Goal: Task Accomplishment & Management: Manage account settings

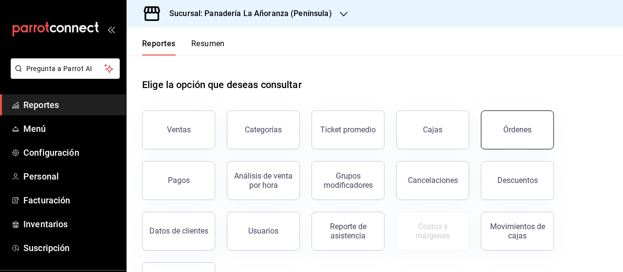
click at [517, 127] on div "Órdenes" at bounding box center [517, 129] width 28 height 9
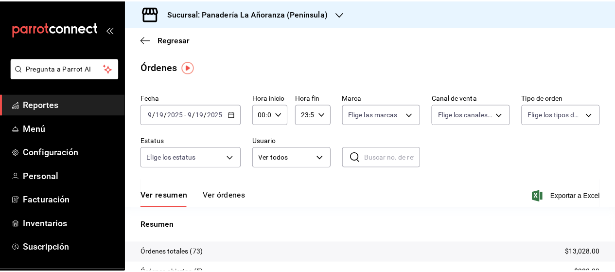
scroll to position [49, 0]
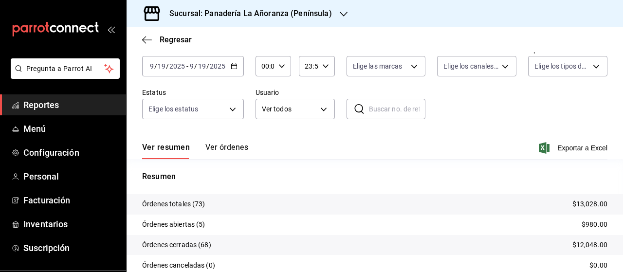
click at [340, 14] on icon "button" at bounding box center [344, 14] width 8 height 8
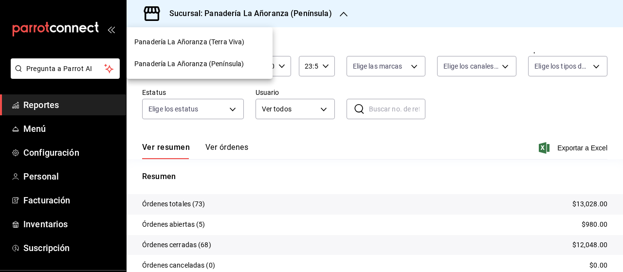
click at [184, 41] on span "Panadería La Añoranza (Terra Viva)" at bounding box center [189, 42] width 110 height 10
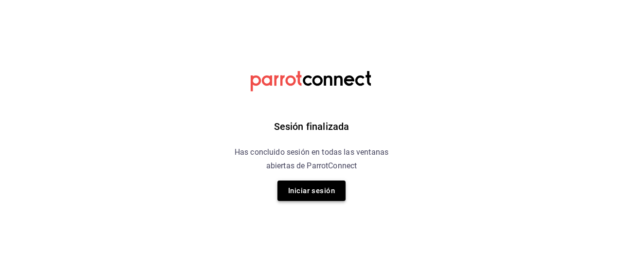
click at [299, 189] on button "Iniciar sesión" at bounding box center [311, 190] width 68 height 20
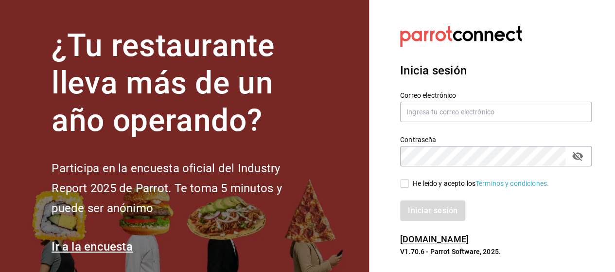
click at [424, 101] on div "Correo electrónico" at bounding box center [496, 107] width 192 height 33
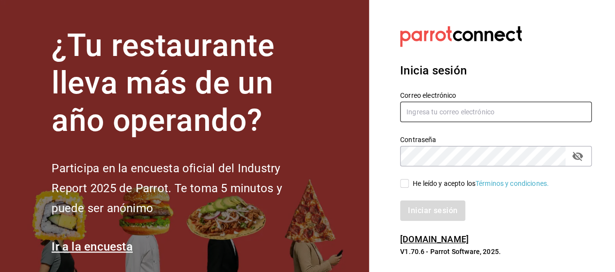
click at [427, 112] on input "text" at bounding box center [496, 112] width 192 height 20
type input "rabernd@hotmail.com"
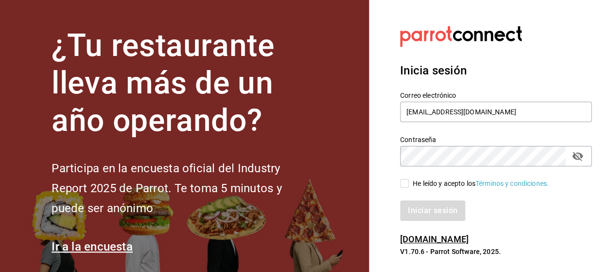
click at [580, 159] on icon "passwordField" at bounding box center [578, 156] width 11 height 9
click at [407, 183] on input "He leído y acepto los Términos y condiciones." at bounding box center [404, 183] width 9 height 9
checkbox input "true"
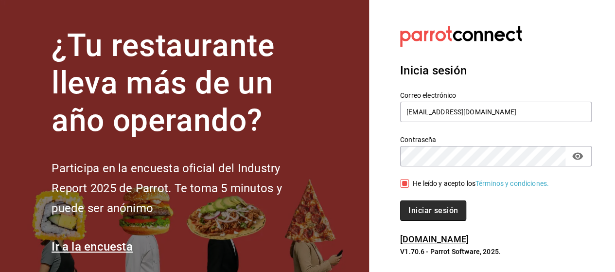
click at [414, 204] on button "Iniciar sesión" at bounding box center [433, 210] width 66 height 20
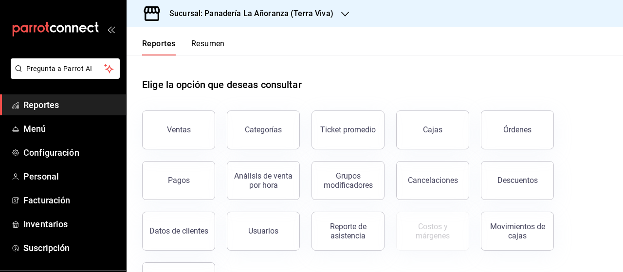
click at [507, 120] on button "Órdenes" at bounding box center [517, 129] width 73 height 39
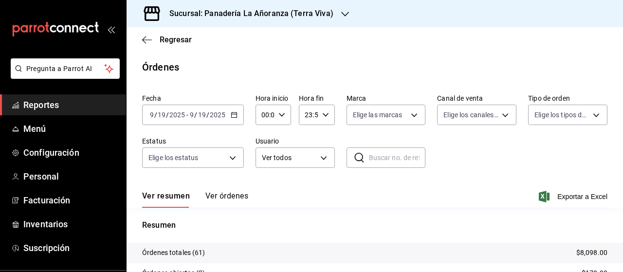
scroll to position [97, 0]
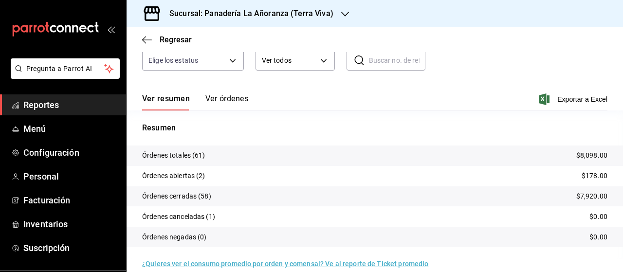
click at [326, 11] on h3 "Sucursal: Panadería La Añoranza (Terra Viva)" at bounding box center [247, 14] width 172 height 12
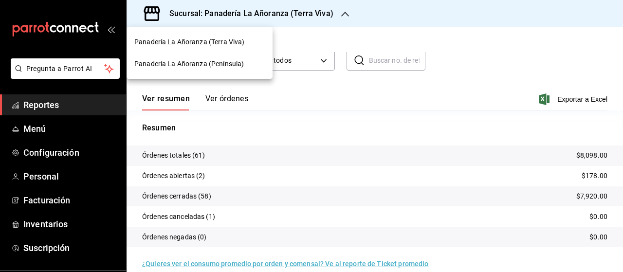
click at [231, 64] on span "Panadería La Añoranza (Península)" at bounding box center [188, 64] width 109 height 10
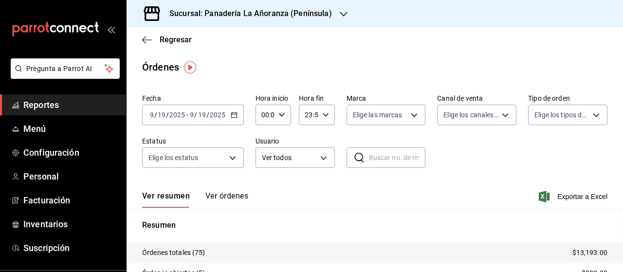
click at [48, 105] on span "Reportes" at bounding box center [70, 104] width 95 height 13
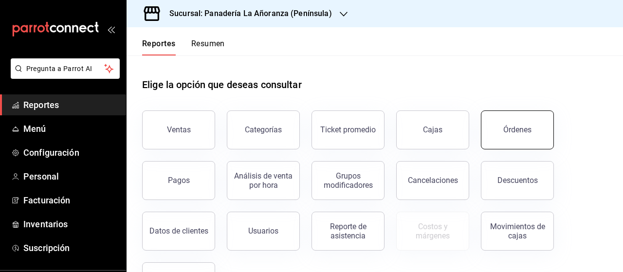
click at [525, 136] on button "Órdenes" at bounding box center [517, 129] width 73 height 39
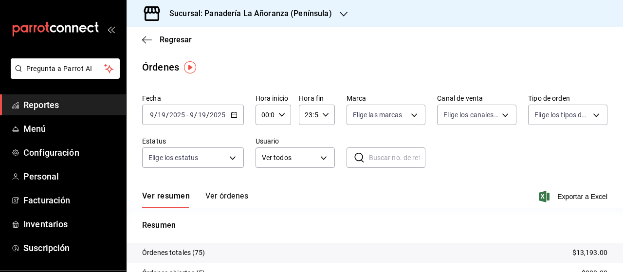
click at [340, 13] on icon "button" at bounding box center [344, 14] width 8 height 8
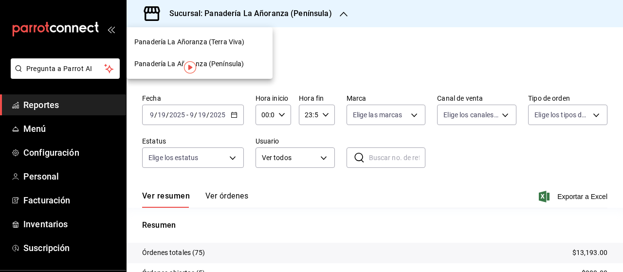
click at [314, 46] on div at bounding box center [311, 136] width 623 height 272
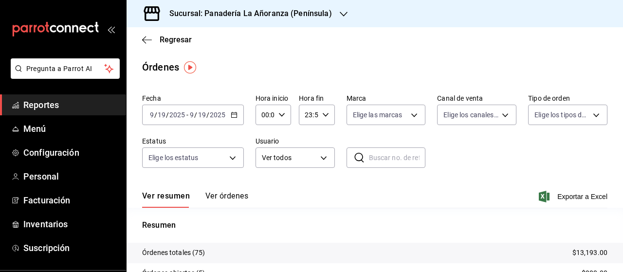
click at [46, 108] on span "Reportes" at bounding box center [70, 104] width 95 height 13
